Goal: Check status: Check status

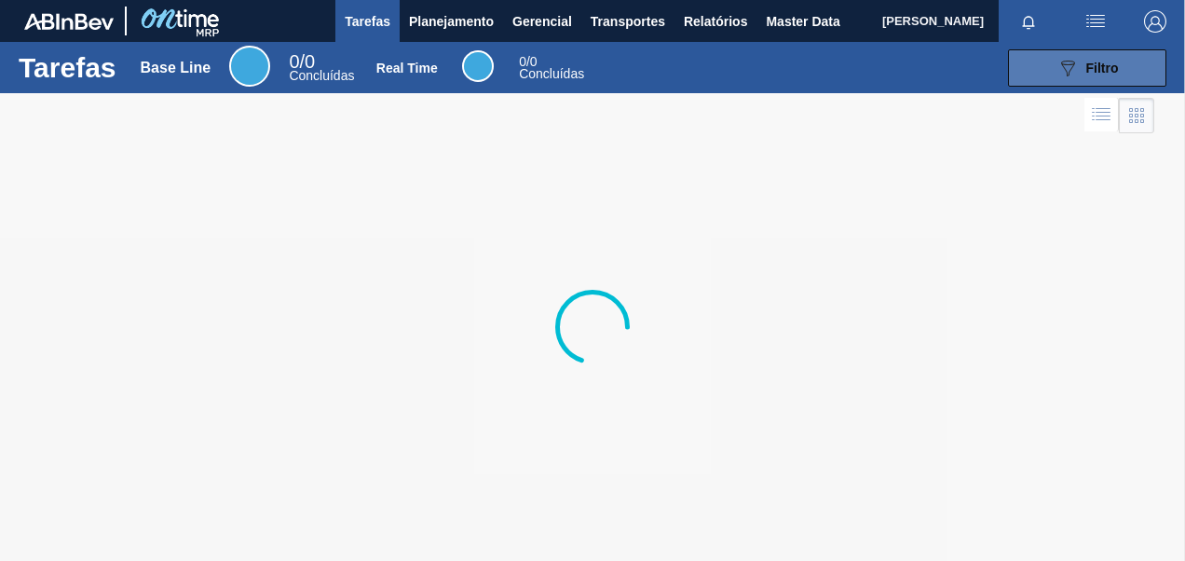
click at [1070, 57] on icon "089F7B8B-B2A5-4AFE-B5C0-19BA573D28AC" at bounding box center [1068, 68] width 22 height 22
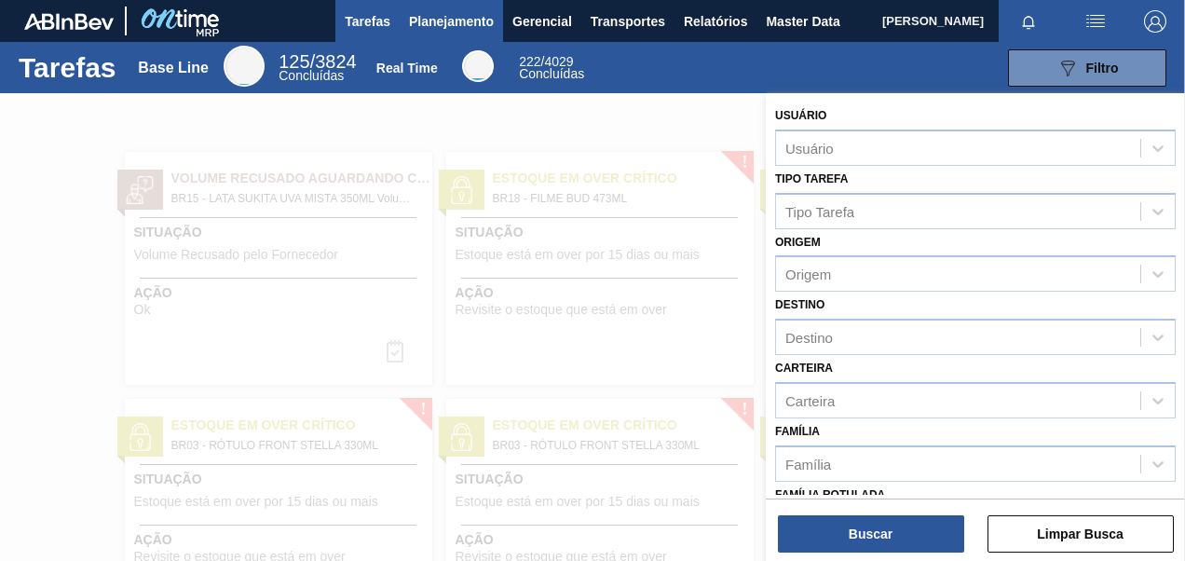
click at [473, 23] on span "Planejamento" at bounding box center [451, 21] width 85 height 22
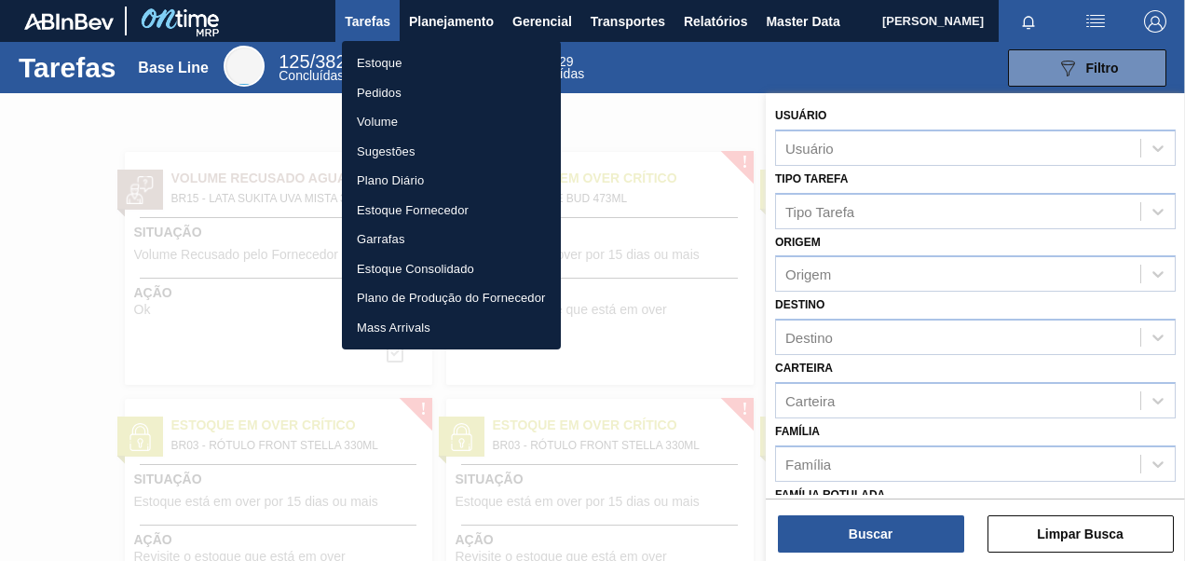
click at [389, 93] on li "Pedidos" at bounding box center [451, 93] width 219 height 30
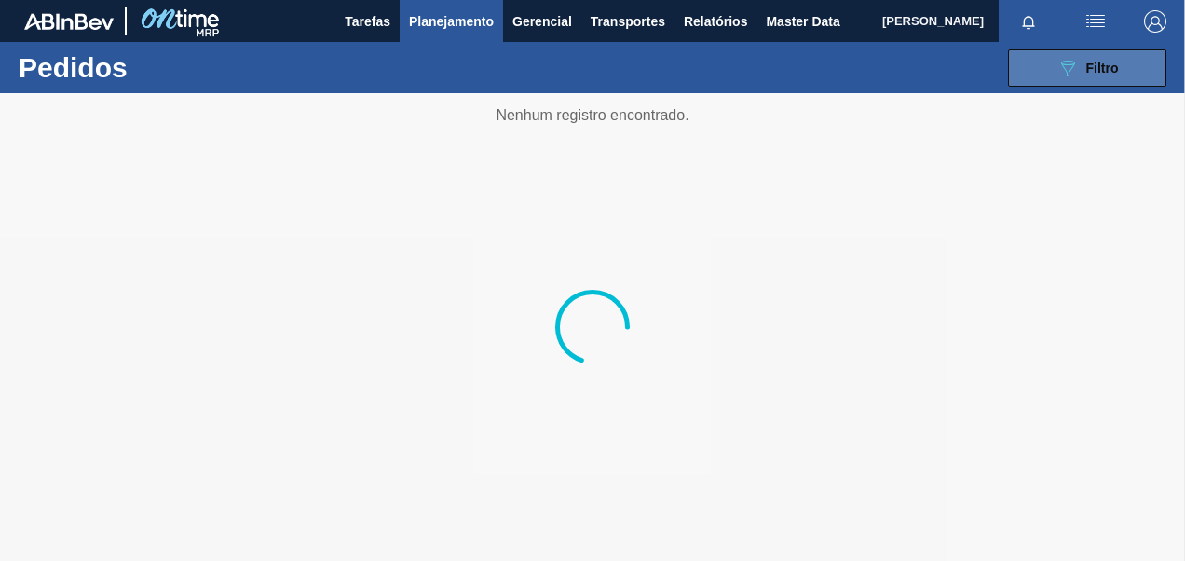
click at [1082, 75] on div "089F7B8B-B2A5-4AFE-B5C0-19BA573D28AC Filtro" at bounding box center [1088, 68] width 62 height 22
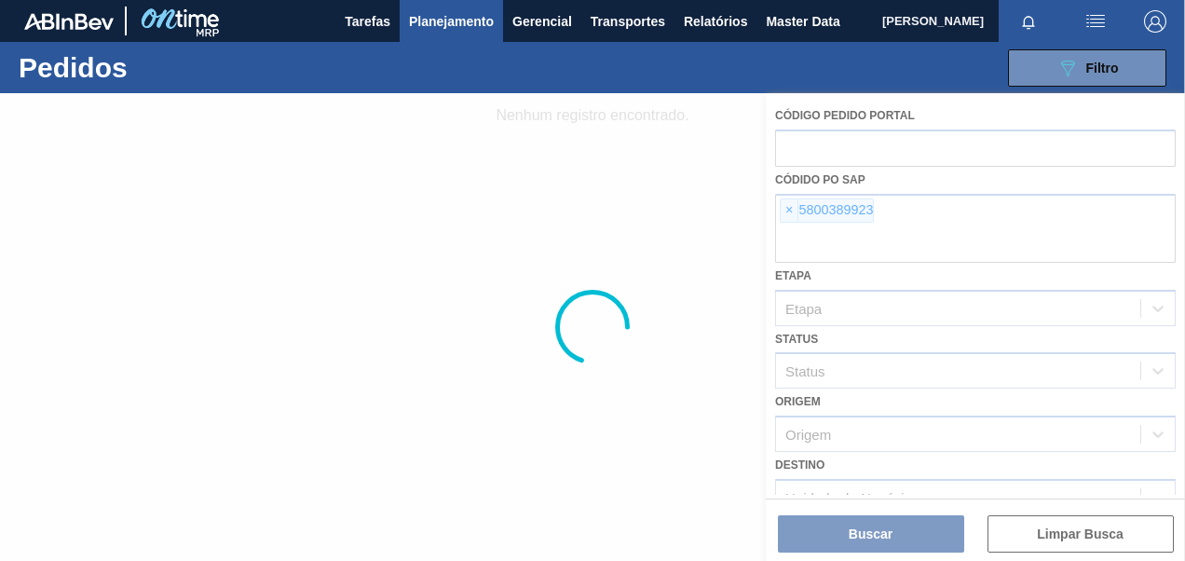
click at [785, 209] on div at bounding box center [592, 327] width 1185 height 468
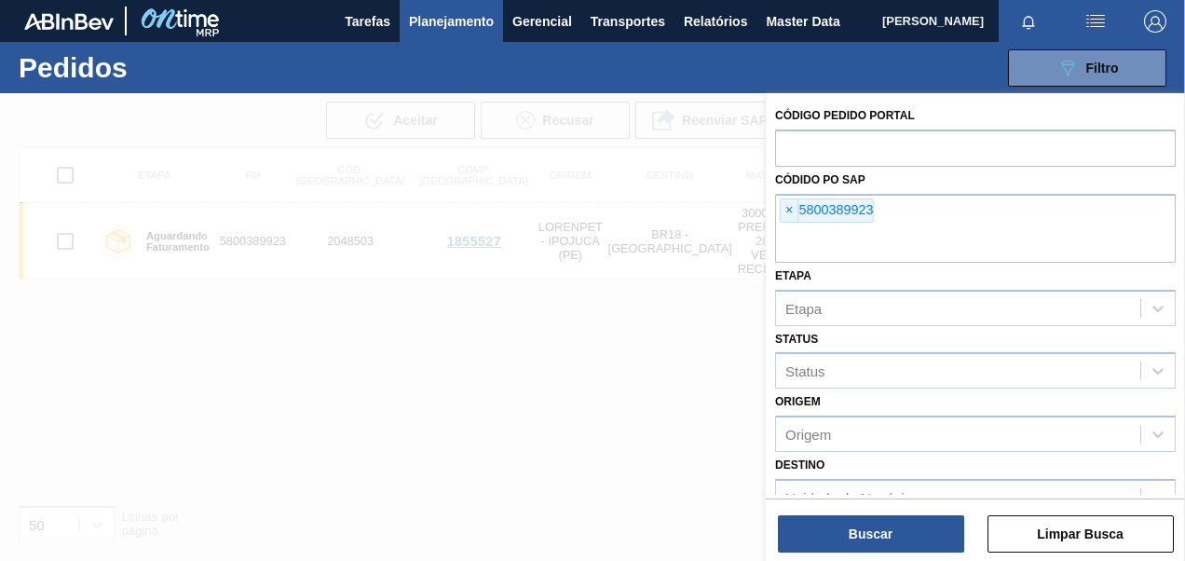
click at [793, 212] on span "×" at bounding box center [790, 210] width 18 height 22
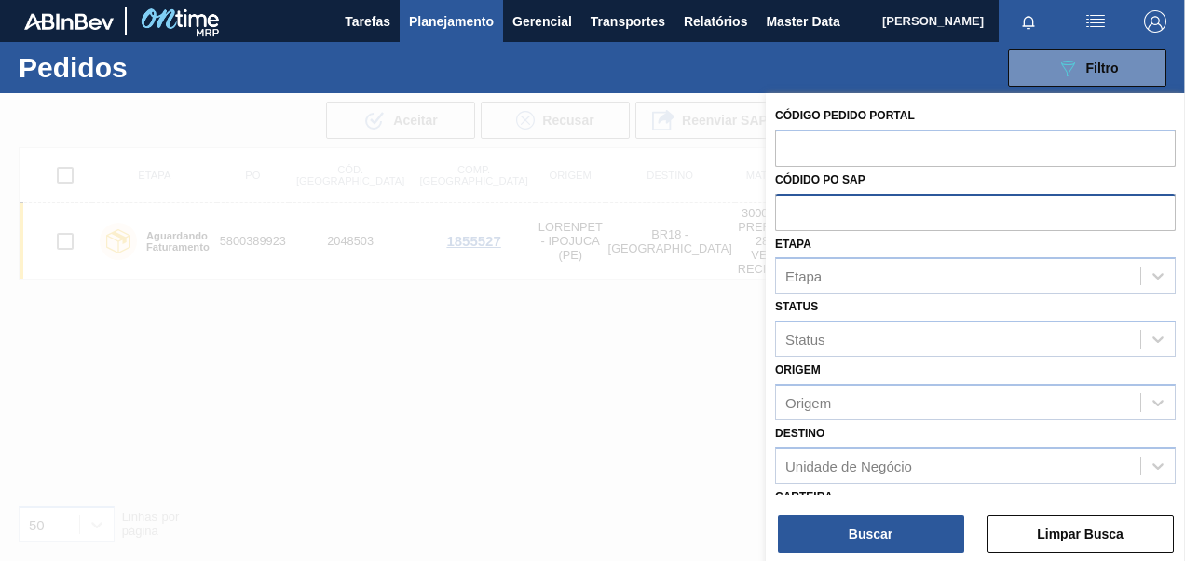
paste input "5800387918"
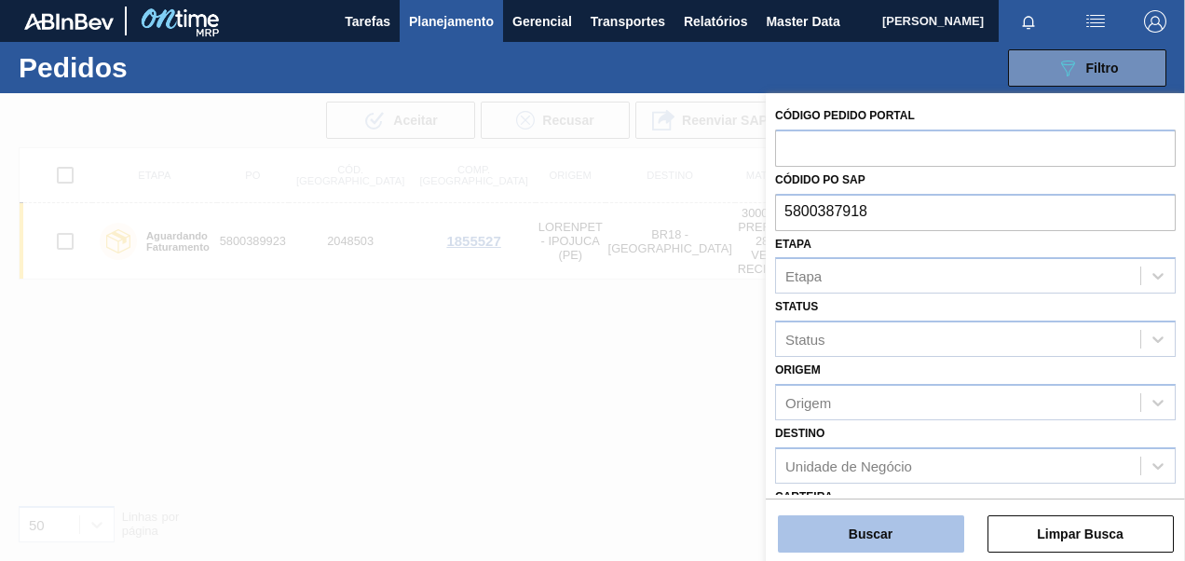
type input "5800387918"
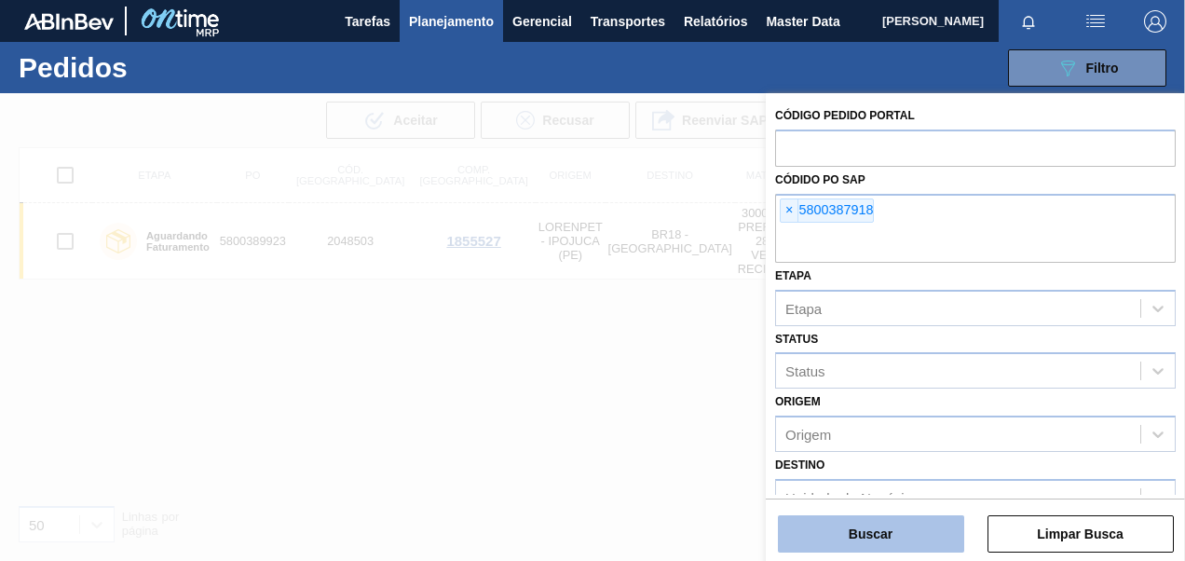
click at [908, 535] on button "Buscar" at bounding box center [871, 533] width 186 height 37
